Goal: Task Accomplishment & Management: Use online tool/utility

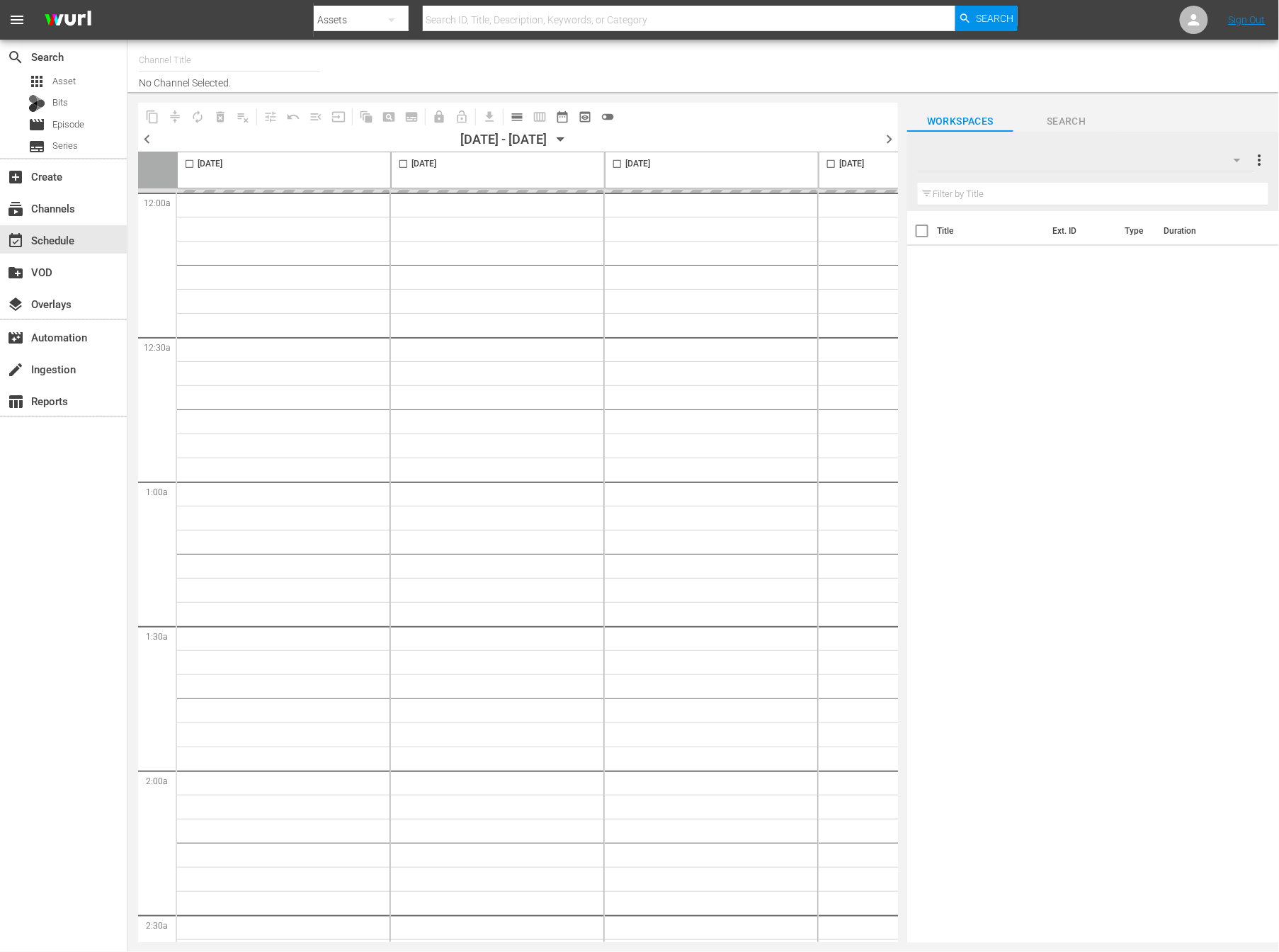
type input "NEW KPOP (617)"
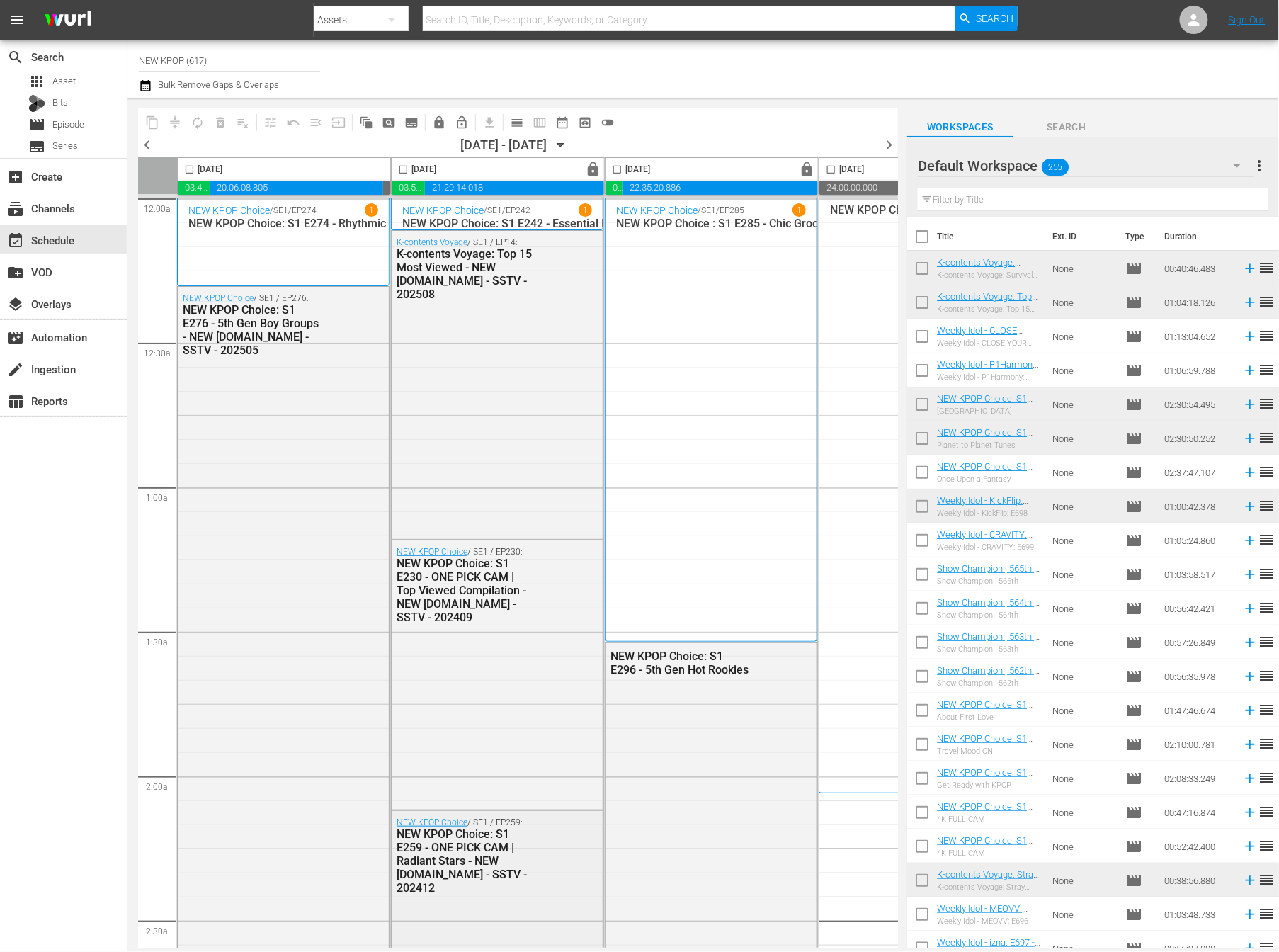
drag, startPoint x: 360, startPoint y: 947, endPoint x: 413, endPoint y: 939, distance: 53.6
click at [413, 939] on div "[DATE] 03:42:14.328 00:00:00.000 20:06:08.805 00:11:36.867 [DATE] lock 03:56:15…" at bounding box center [517, 552] width 760 height 790
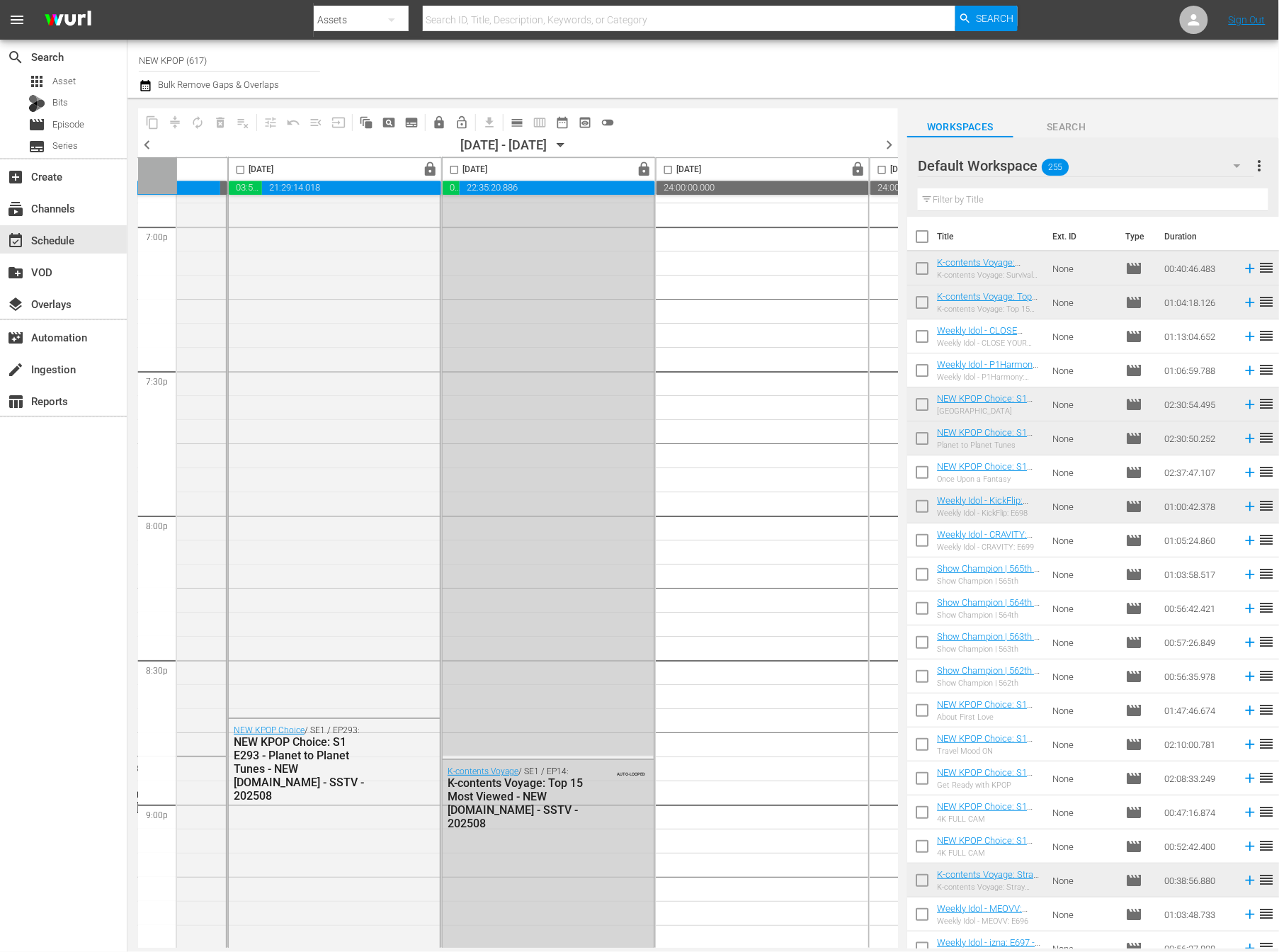
scroll to position [6179, 163]
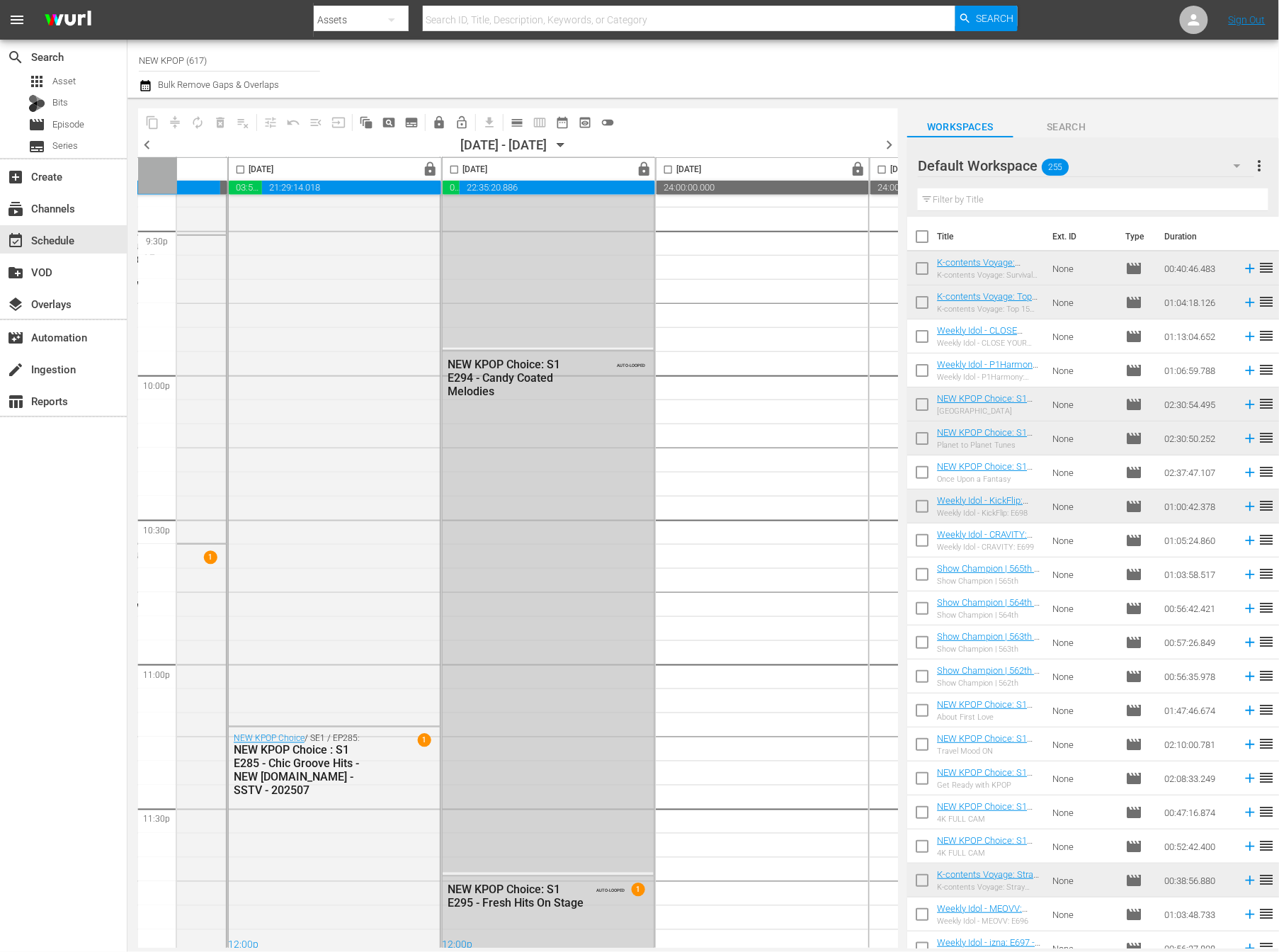
click at [500, 405] on div "NEW KPOP Choice: S1 E294 - Candy Coated Melodies AUTO-LOOPED" at bounding box center [548, 611] width 211 height 521
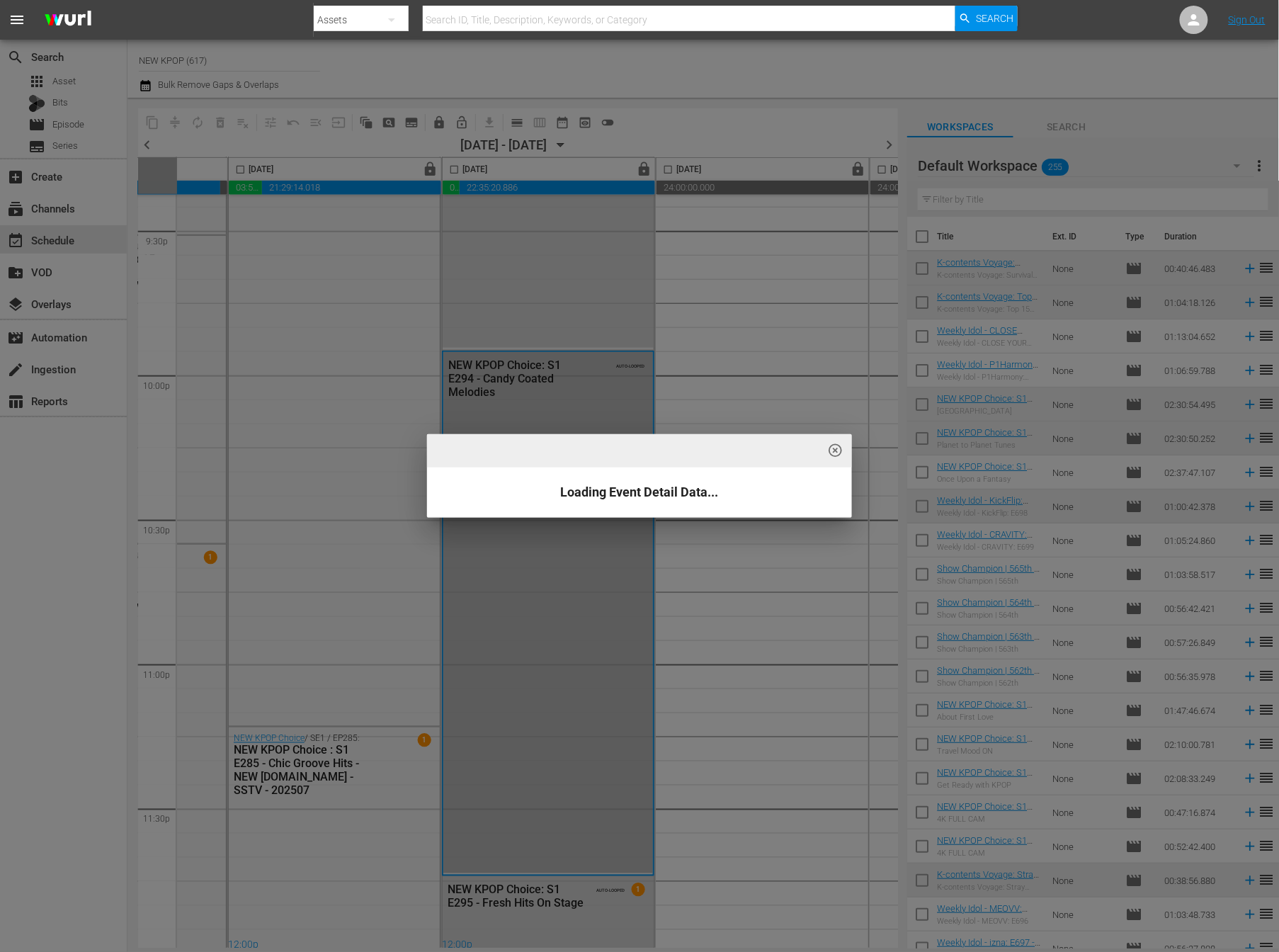
click at [495, 365] on div "highlight_off_icon Loading Event Detail Data..." at bounding box center [639, 476] width 1279 height 952
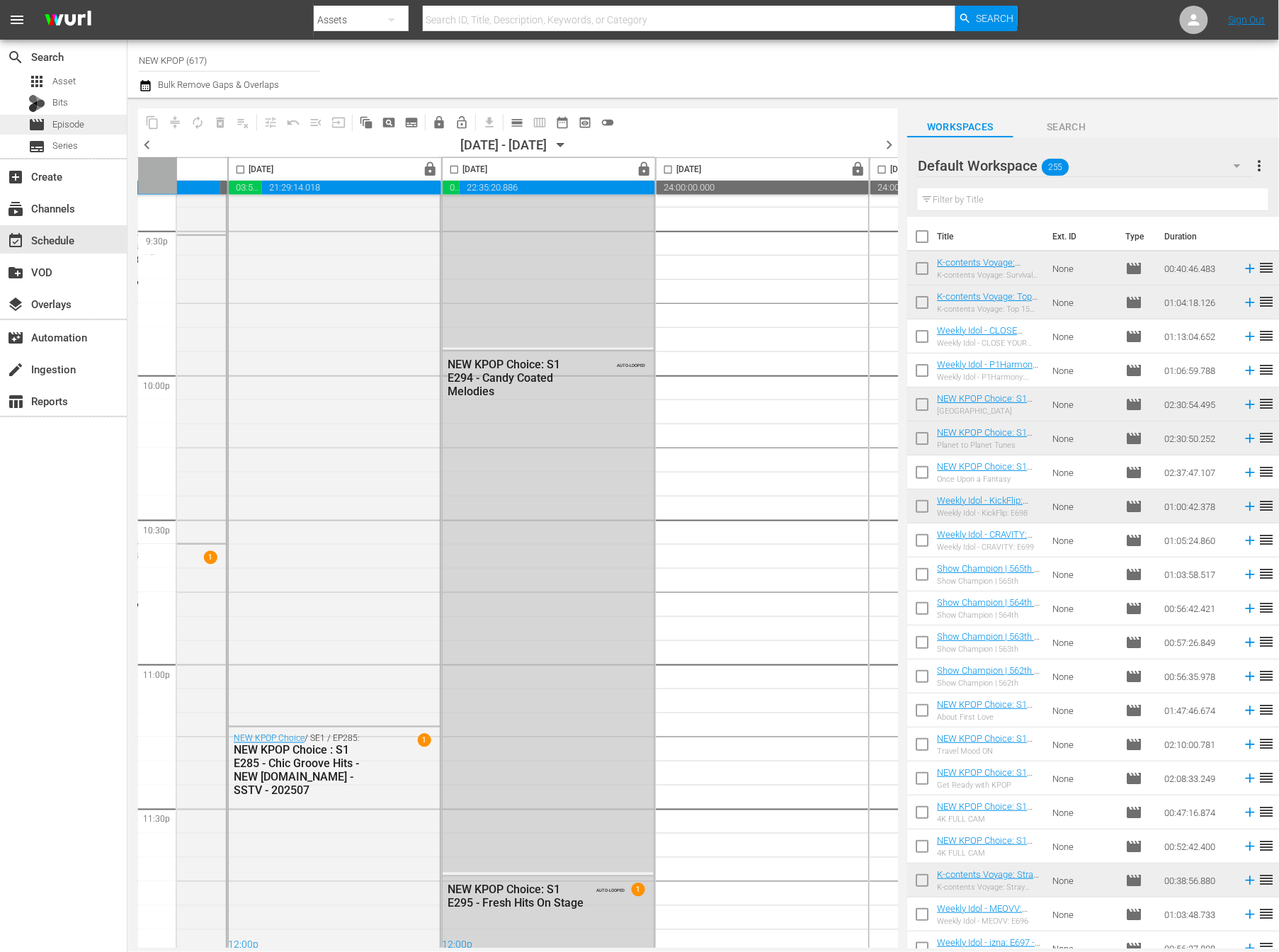
click at [76, 131] on span "Episode" at bounding box center [68, 124] width 32 height 14
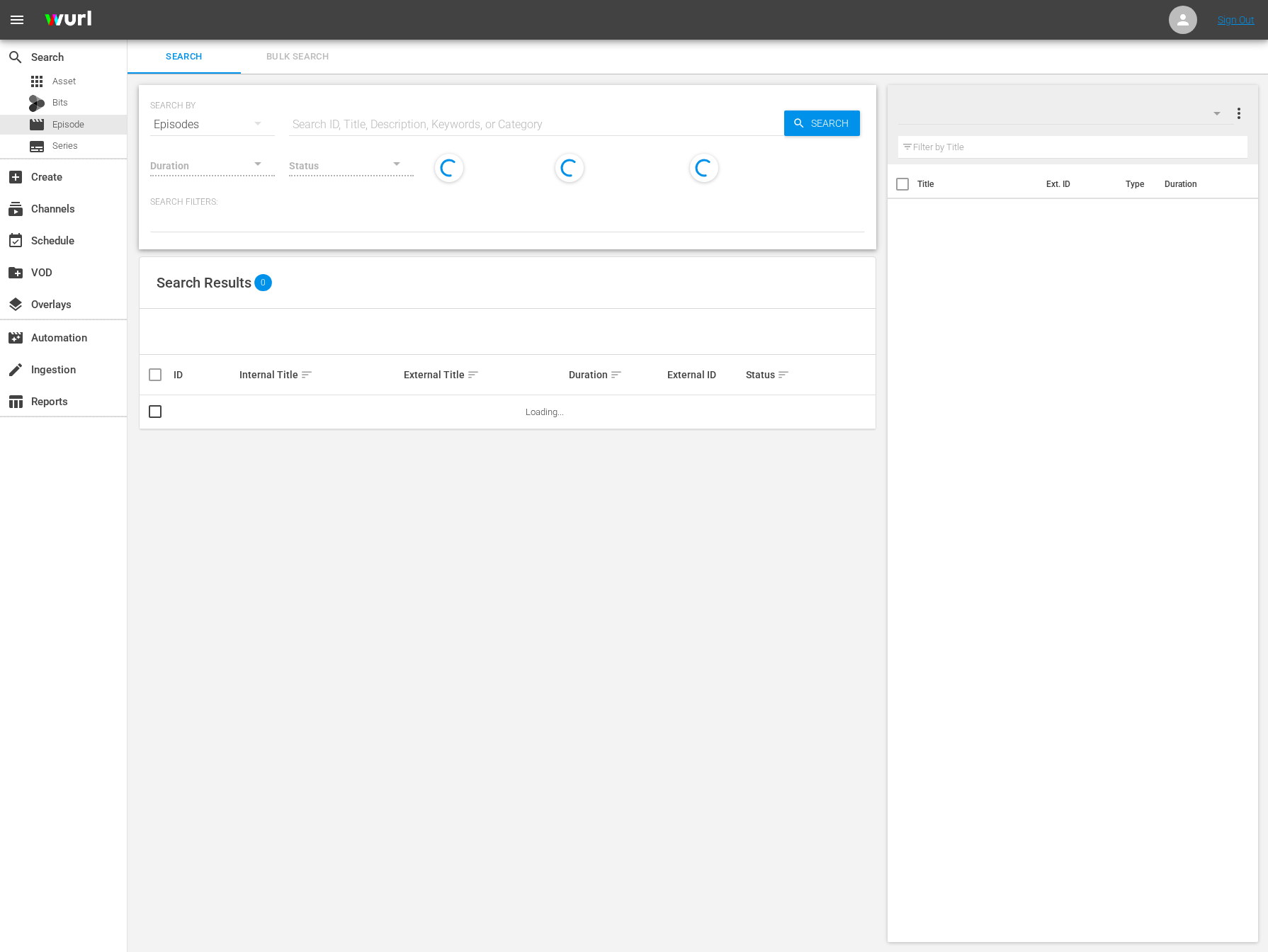
click at [369, 123] on input "text" at bounding box center [537, 124] width 495 height 34
click at [528, 597] on div "SEARCH BY Search By Episodes Search ID, Title, Description, Keywords, or Catego…" at bounding box center [506, 513] width 760 height 879
click at [465, 118] on input "text" at bounding box center [537, 124] width 495 height 34
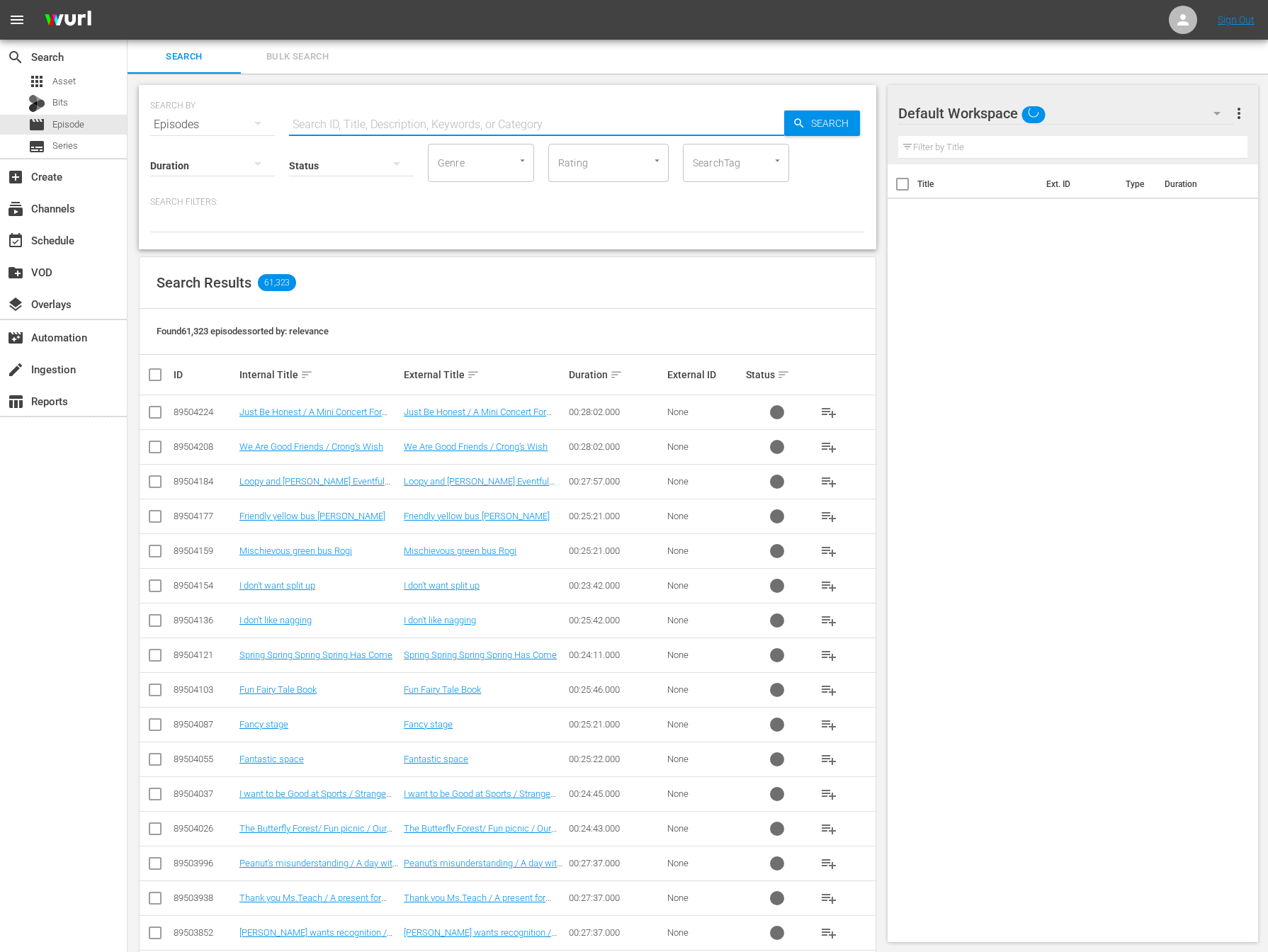
click at [416, 118] on input "text" at bounding box center [537, 124] width 495 height 34
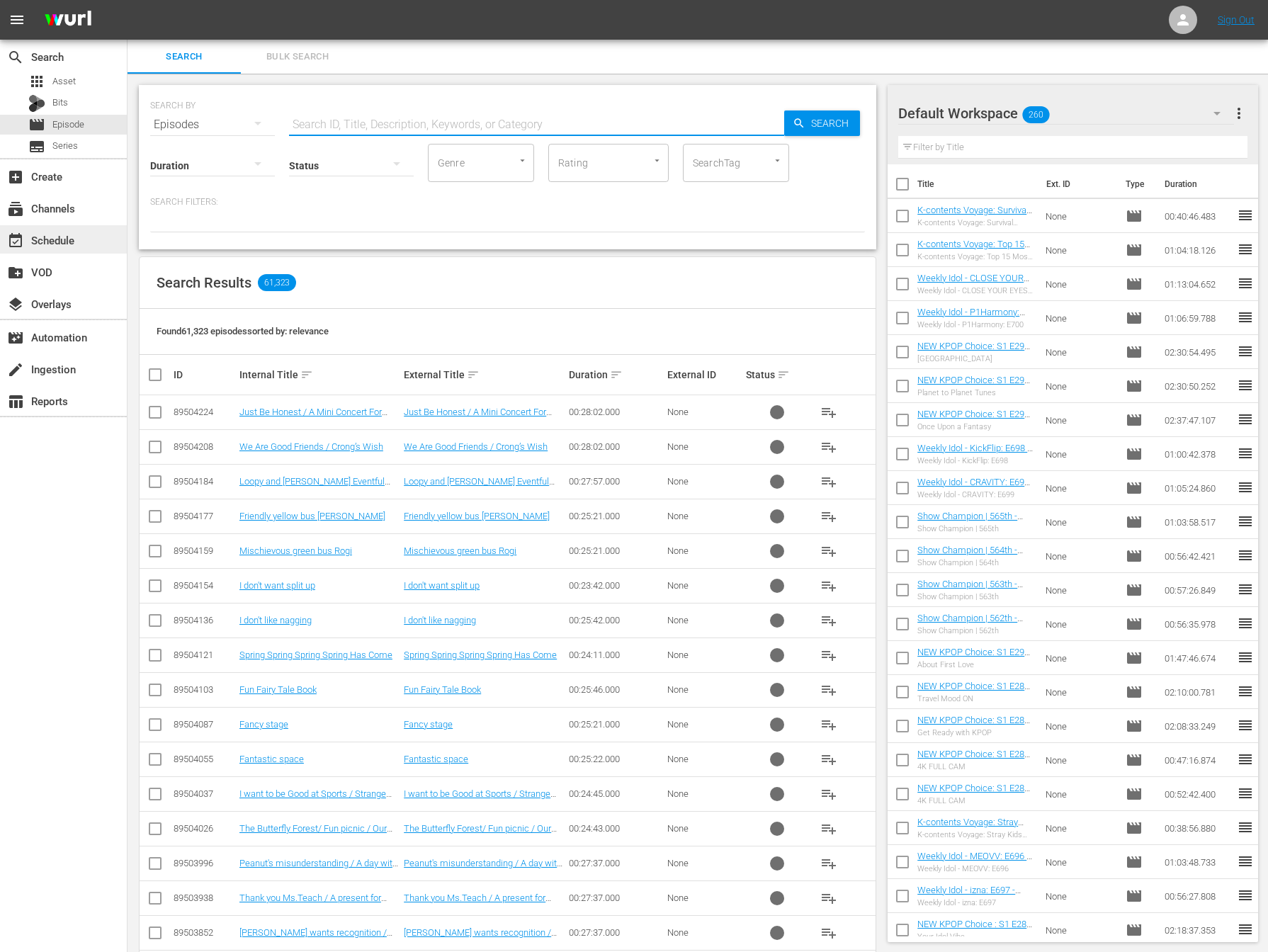
click at [54, 231] on div "event_available Schedule" at bounding box center [40, 238] width 79 height 13
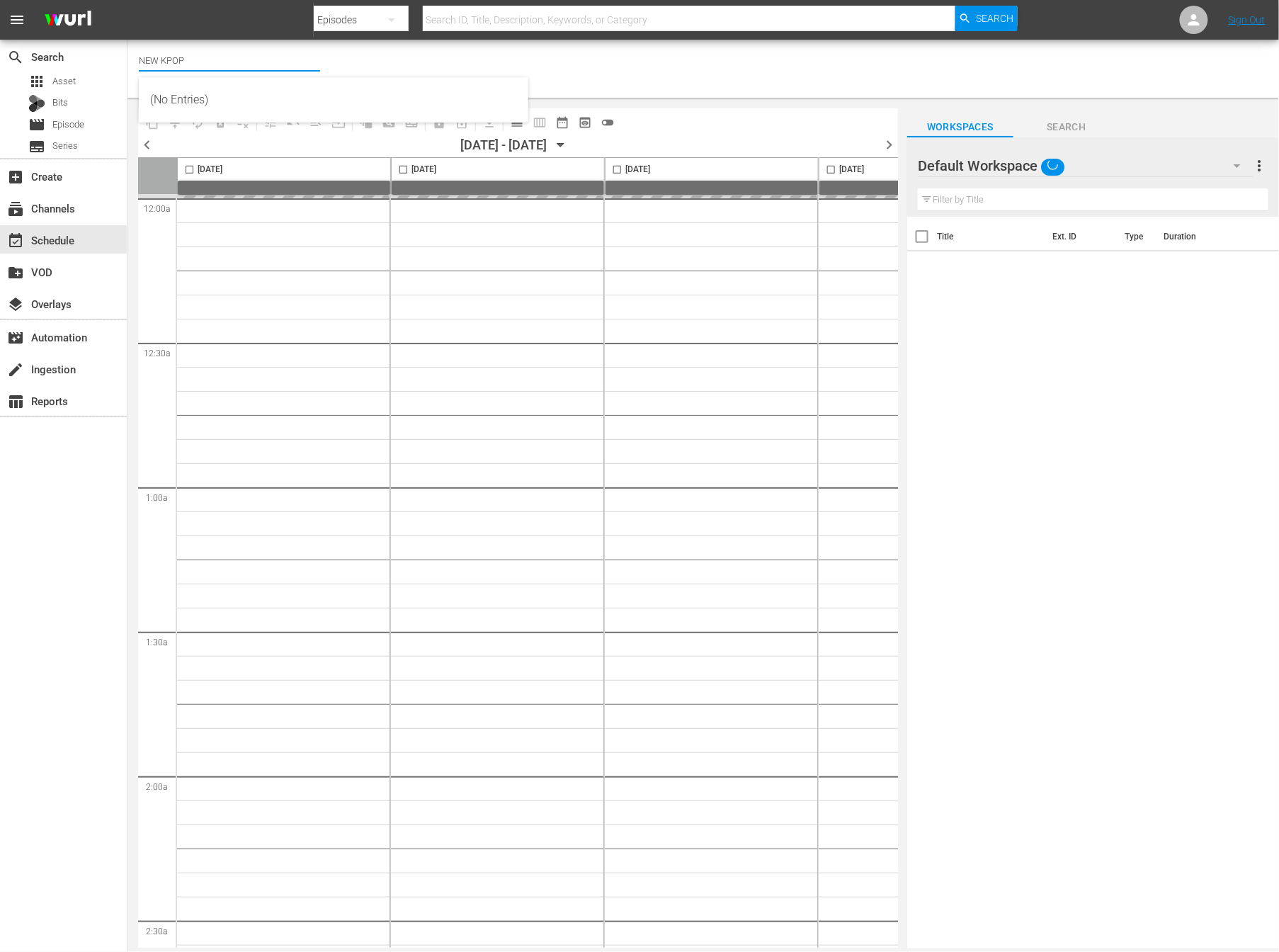
click at [213, 74] on input "NEW KPOP" at bounding box center [229, 60] width 181 height 34
click at [328, 87] on div "Channel Title NEW KPOP Bulk Remove Gaps & Overlaps" at bounding box center [447, 68] width 615 height 51
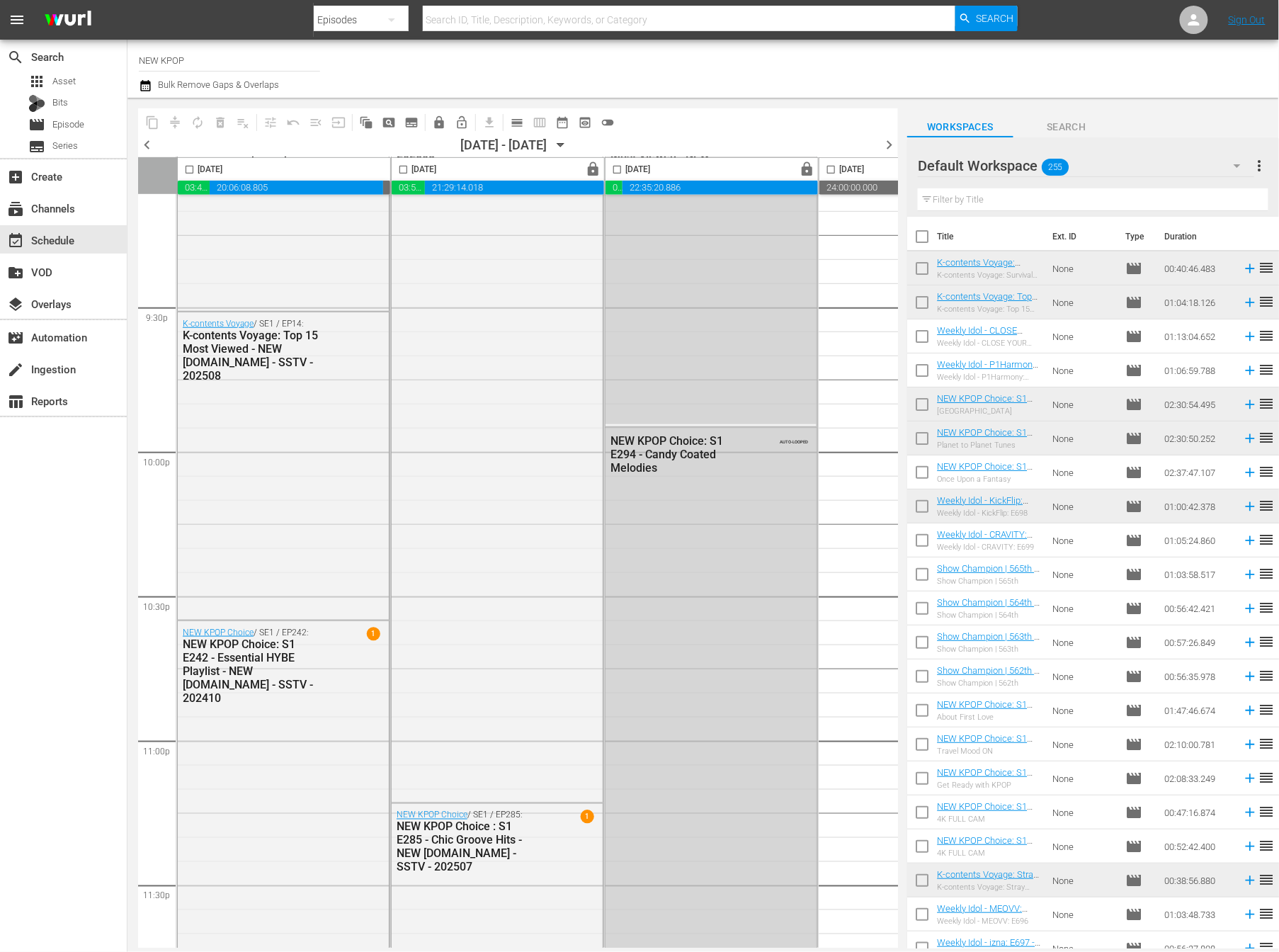
scroll to position [6189, 0]
